Goal: Find specific page/section: Find specific page/section

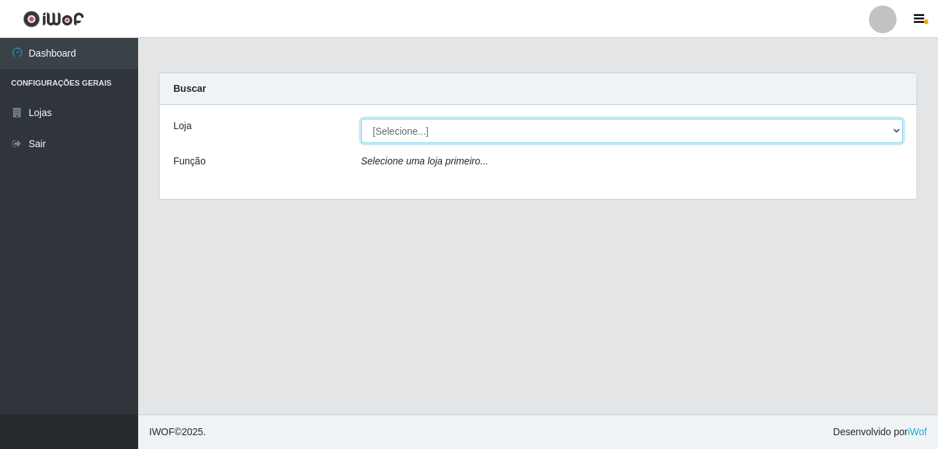
click at [403, 136] on select "[Selecione...] Ajubá Mercado" at bounding box center [632, 131] width 542 height 24
select select "402"
click at [361, 119] on select "[Selecione...] Ajubá Mercado" at bounding box center [632, 131] width 542 height 24
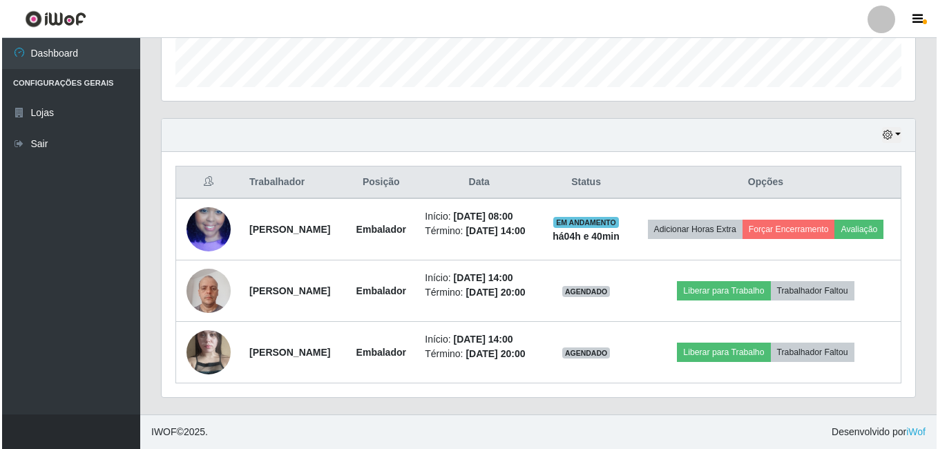
scroll to position [438, 0]
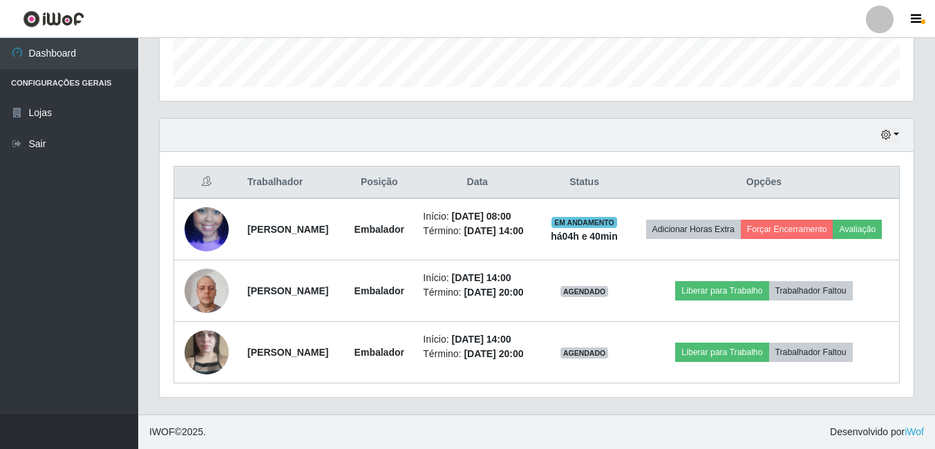
click at [49, 249] on ul "Dashboard Configurações Gerais Lojas Sair" at bounding box center [69, 226] width 138 height 377
click at [71, 246] on ul "Dashboard Configurações Gerais Lojas Sair" at bounding box center [69, 226] width 138 height 377
click at [108, 265] on ul "Dashboard Configurações Gerais Lojas Sair" at bounding box center [69, 226] width 138 height 377
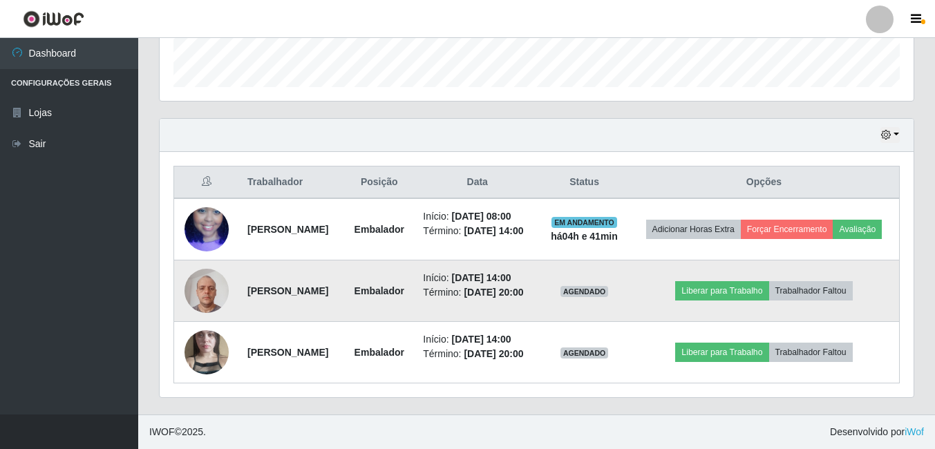
click at [200, 270] on img at bounding box center [207, 290] width 44 height 59
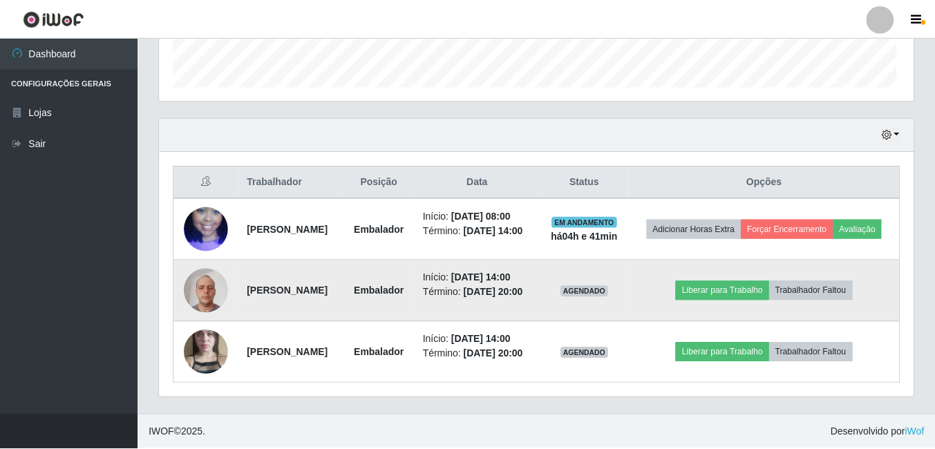
scroll to position [287, 747]
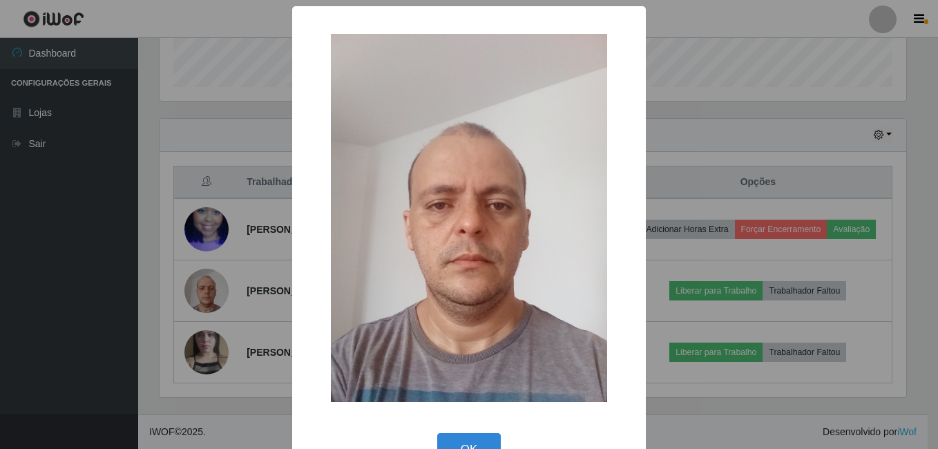
click at [0, 249] on html "Perfil Alterar Senha Sair Dashboard Configurações Gerais Lojas Sair Carregando.…" at bounding box center [469, 21] width 938 height 856
click at [68, 238] on div "× OK Cancel" at bounding box center [469, 224] width 938 height 449
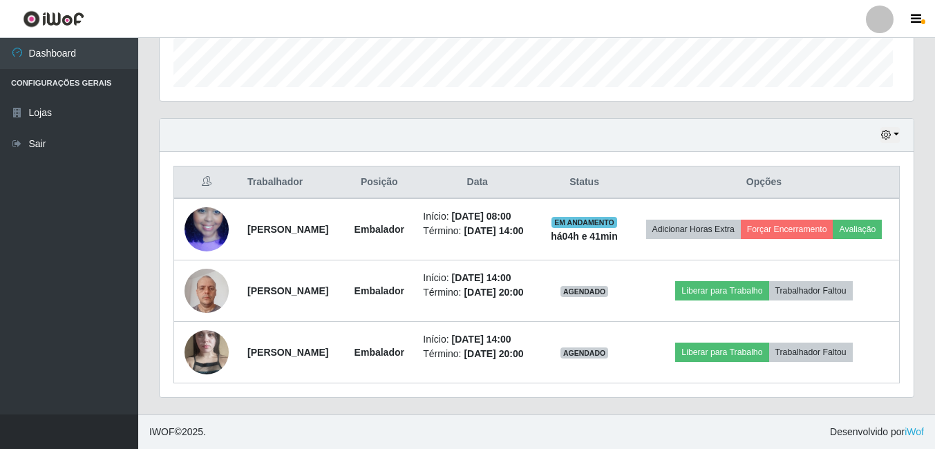
scroll to position [287, 754]
